Goal: Check status: Check status

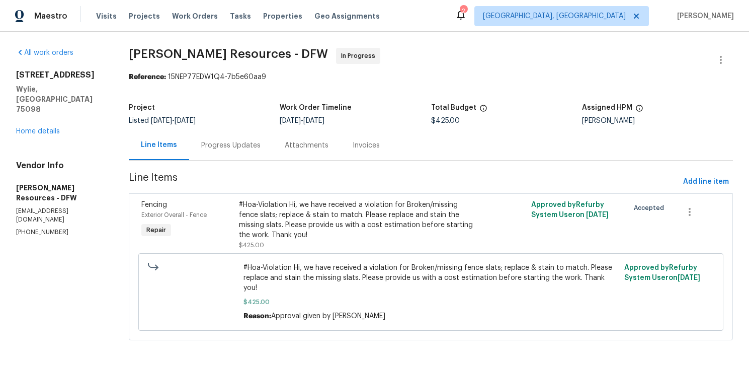
click at [300, 226] on div "#Hoa-Violation Hi, we have received a violation for Broken/missing fence slats;…" at bounding box center [358, 220] width 238 height 40
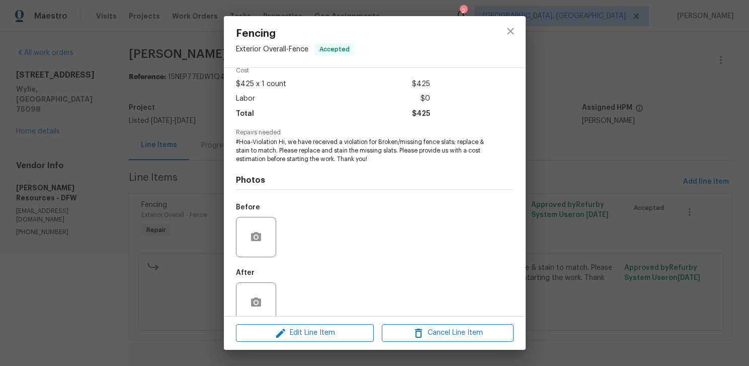
scroll to position [64, 0]
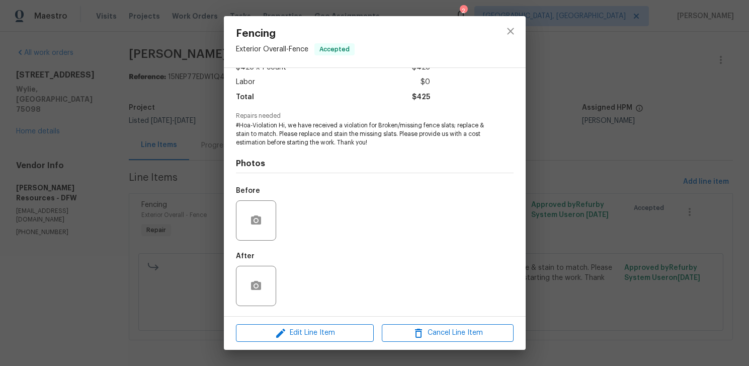
click at [165, 210] on div "Fencing Exterior Overall - Fence Accepted Vendor [PERSON_NAME] Resources Accoun…" at bounding box center [374, 183] width 749 height 366
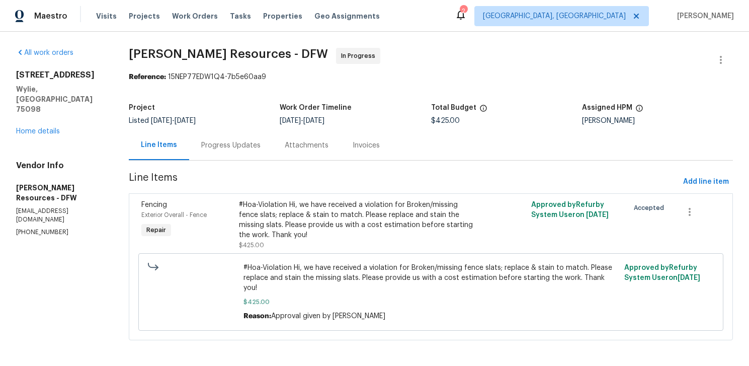
click at [335, 213] on div "#Hoa-Violation Hi, we have received a violation for Broken/missing fence slats;…" at bounding box center [358, 220] width 238 height 40
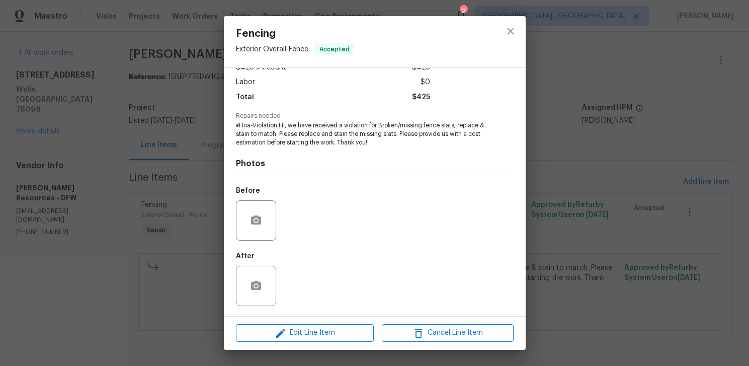
click at [182, 204] on div "Fencing Exterior Overall - Fence Accepted Vendor [PERSON_NAME] Resources Accoun…" at bounding box center [374, 183] width 749 height 366
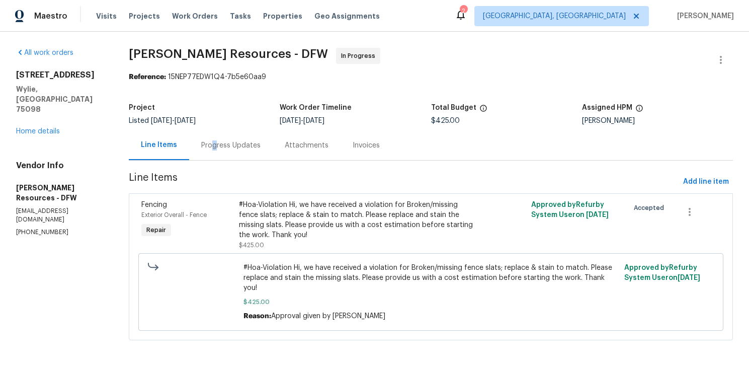
click at [225, 147] on div "Progress Updates" at bounding box center [230, 145] width 59 height 10
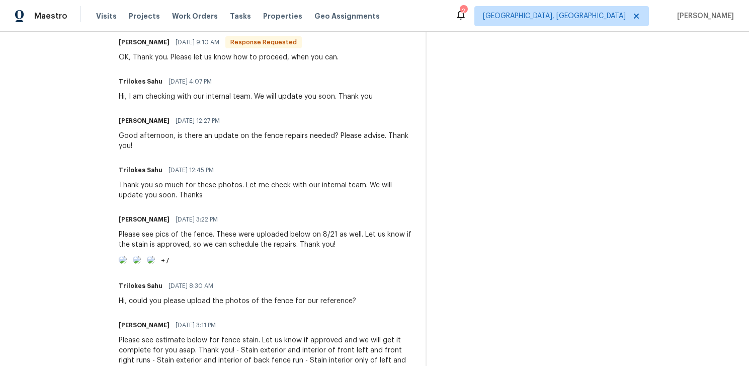
scroll to position [416, 0]
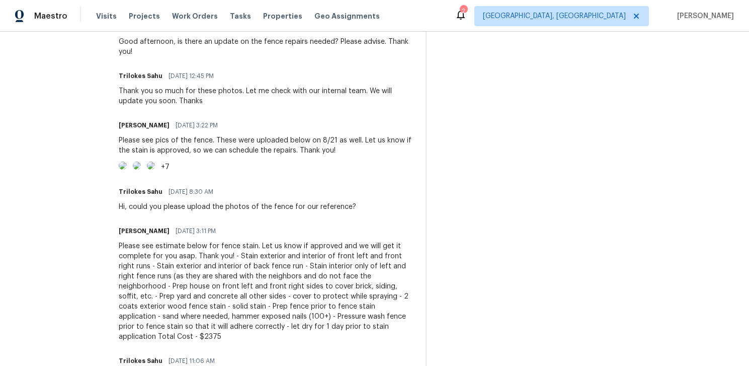
click at [127, 169] on img at bounding box center [123, 165] width 8 height 8
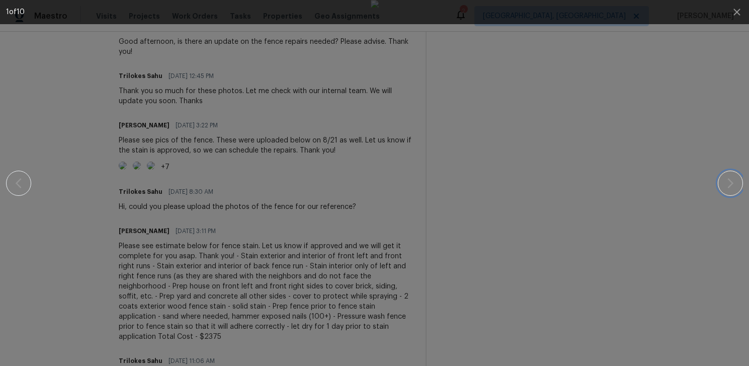
click at [738, 182] on button "button" at bounding box center [730, 182] width 25 height 25
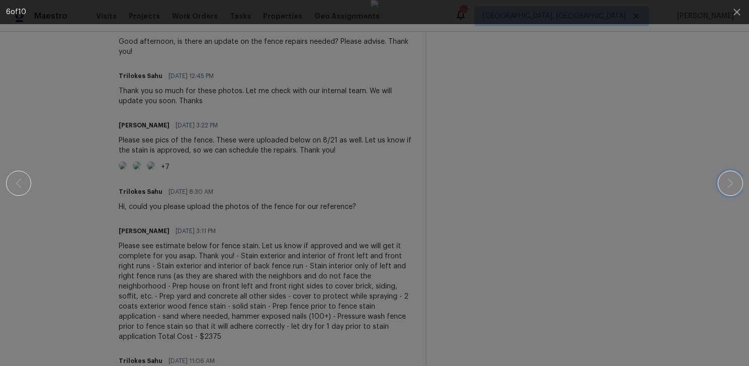
click at [738, 182] on button "button" at bounding box center [730, 182] width 25 height 25
click at [737, 184] on button "button" at bounding box center [730, 182] width 25 height 25
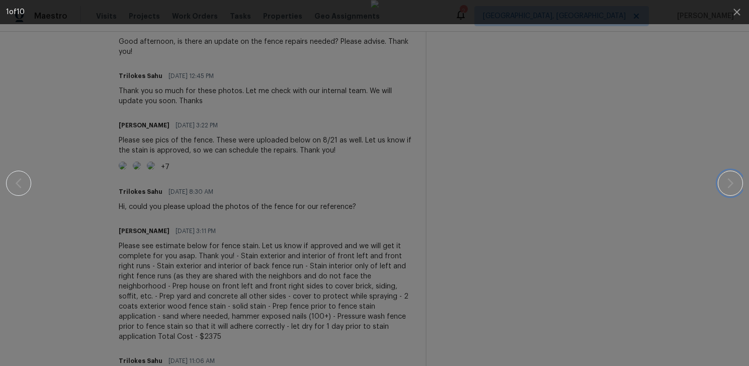
click at [734, 184] on icon "button" at bounding box center [730, 183] width 12 height 12
